Goal: Task Accomplishment & Management: Manage account settings

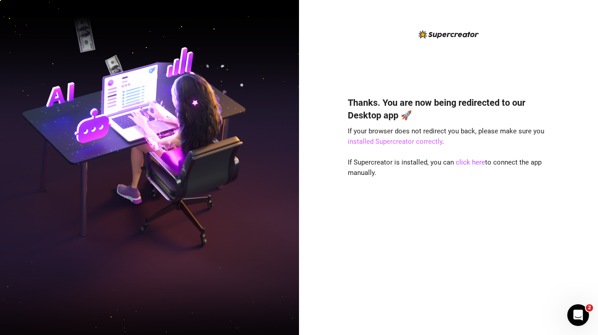
click at [400, 139] on link "installed Supercreator correctly" at bounding box center [395, 141] width 94 height 8
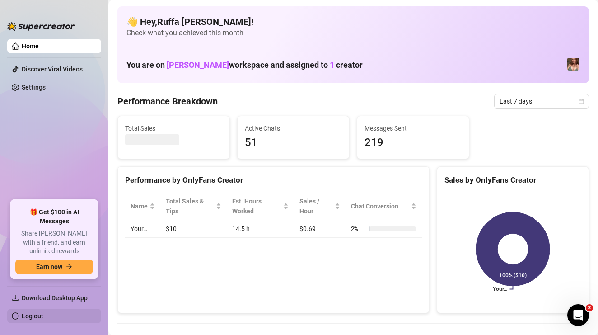
click at [37, 313] on link "Log out" at bounding box center [33, 315] width 22 height 7
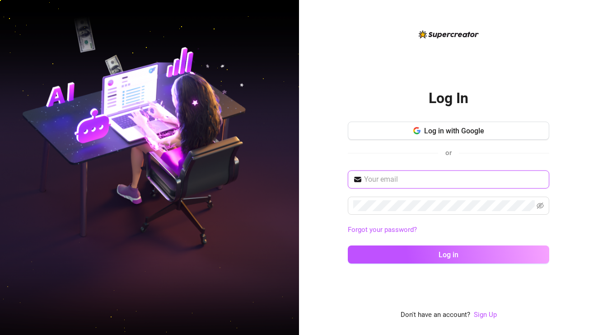
type input "ruffajane8@gmail.com"
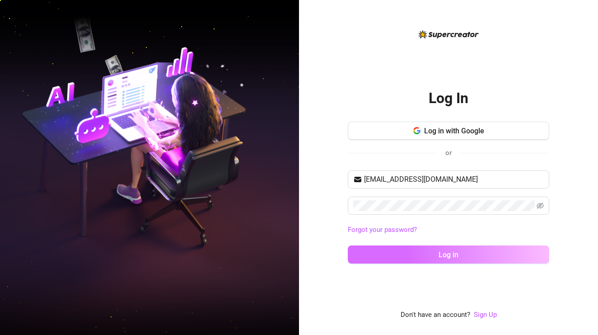
click at [409, 258] on button "Log in" at bounding box center [449, 254] width 202 height 18
